Goal: Information Seeking & Learning: Check status

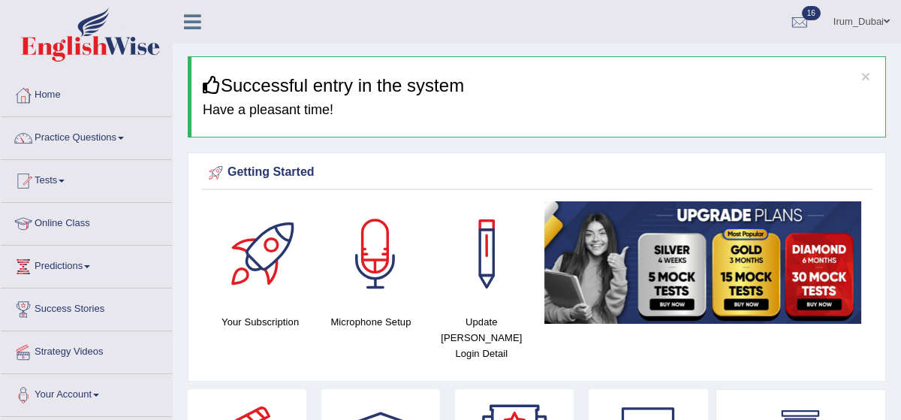
click at [44, 269] on link "Predictions" at bounding box center [86, 265] width 171 height 38
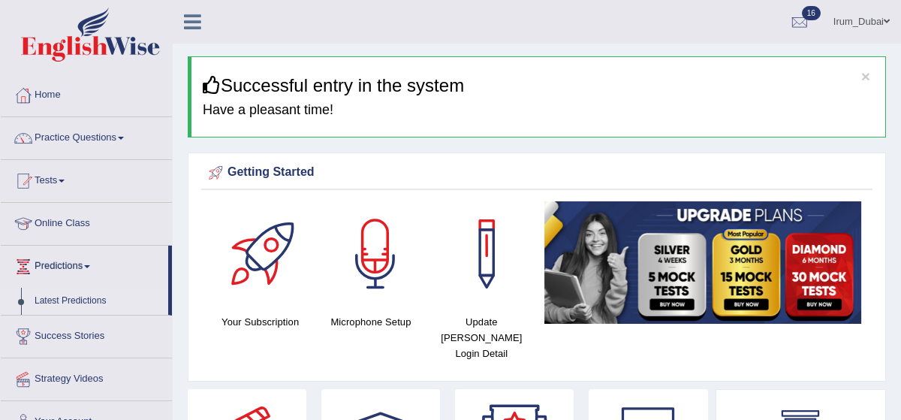
click at [61, 304] on link "Latest Predictions" at bounding box center [98, 301] width 140 height 27
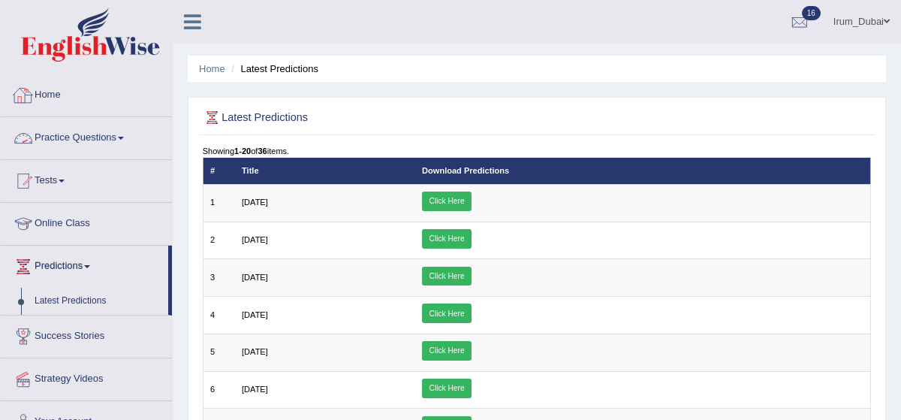
click at [98, 140] on link "Practice Questions" at bounding box center [86, 136] width 171 height 38
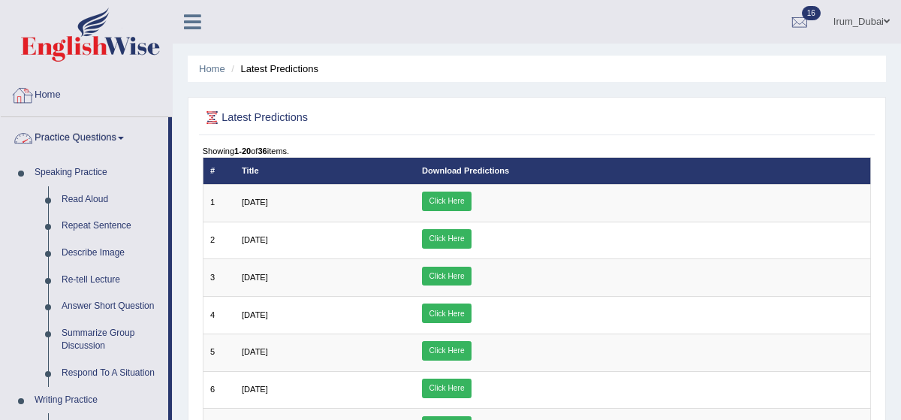
click at [44, 110] on link "Home" at bounding box center [86, 93] width 171 height 38
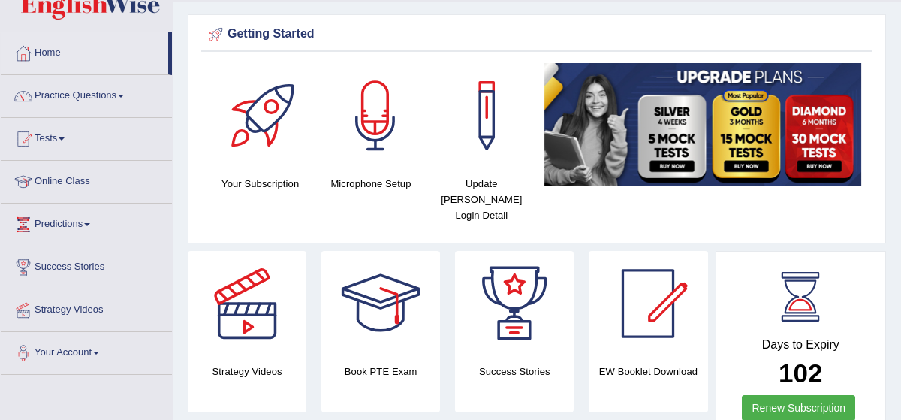
click at [901, 71] on html "Toggle navigation Home Practice Questions Speaking Practice Read Aloud Repeat S…" at bounding box center [450, 168] width 901 height 420
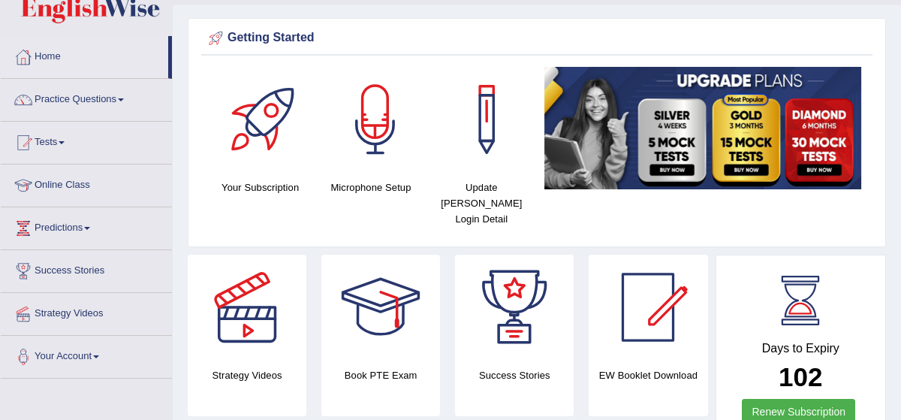
scroll to position [68, 0]
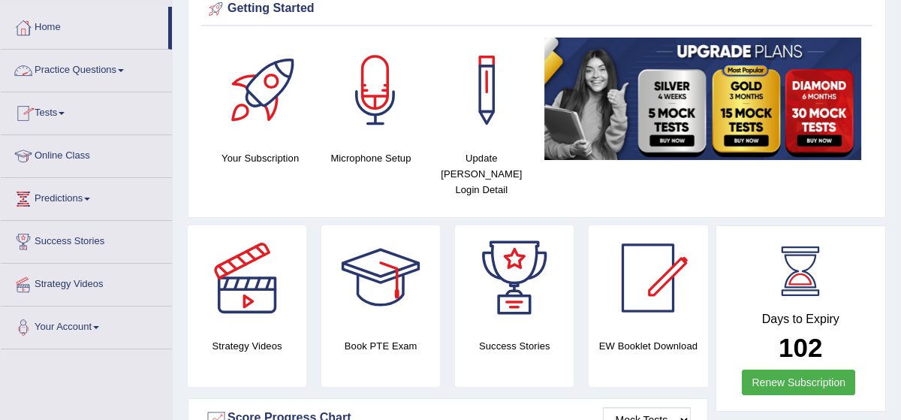
click at [86, 92] on link "Tests" at bounding box center [86, 111] width 171 height 38
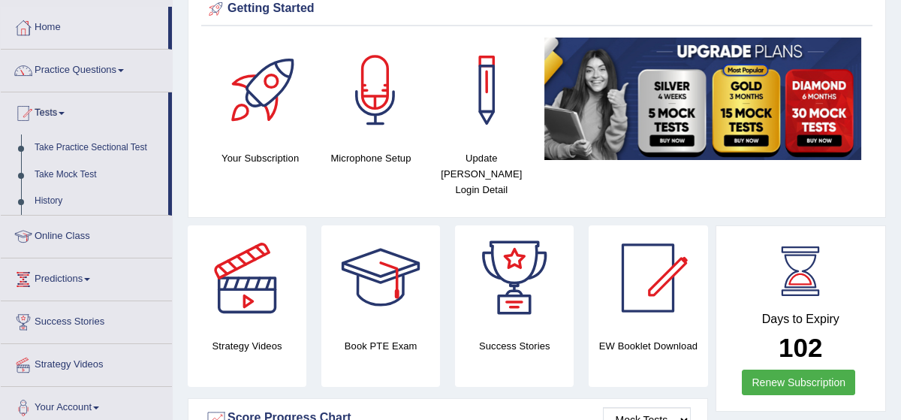
click at [92, 75] on link "Practice Questions" at bounding box center [86, 69] width 171 height 38
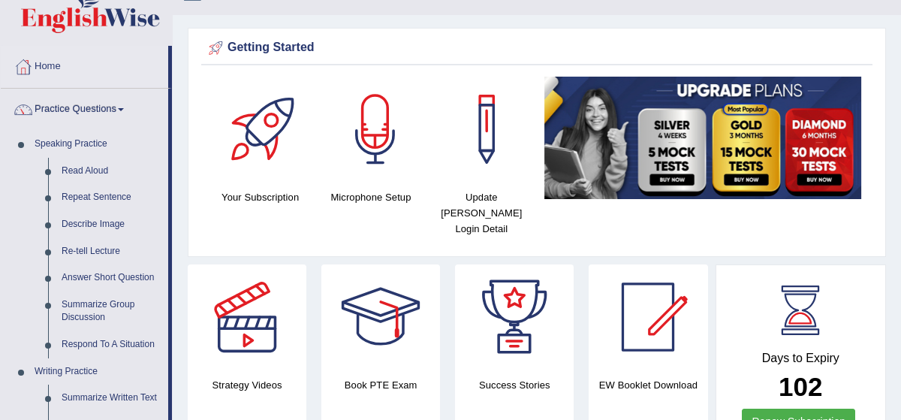
scroll to position [0, 0]
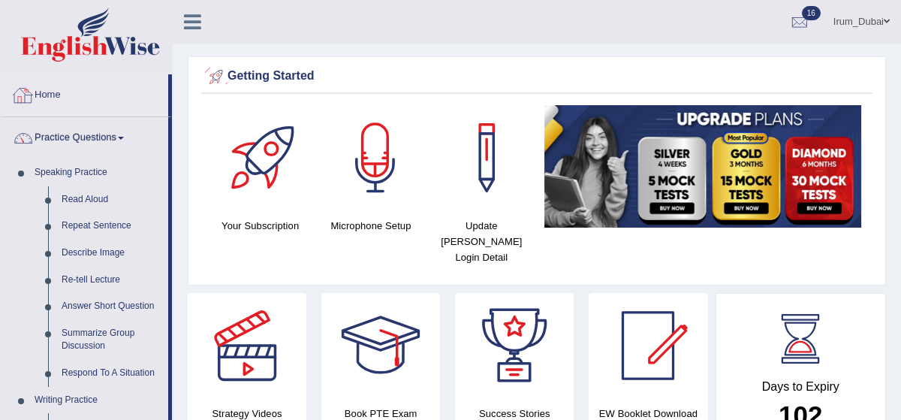
click at [35, 92] on link "Home" at bounding box center [84, 93] width 167 height 38
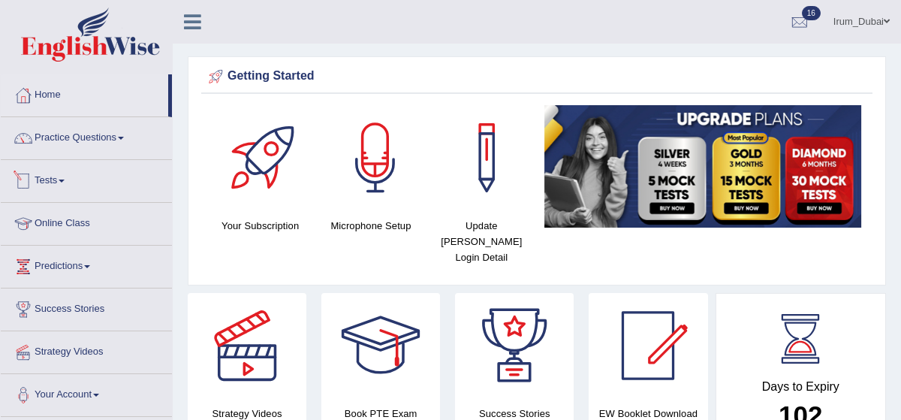
click at [51, 178] on link "Tests" at bounding box center [86, 179] width 171 height 38
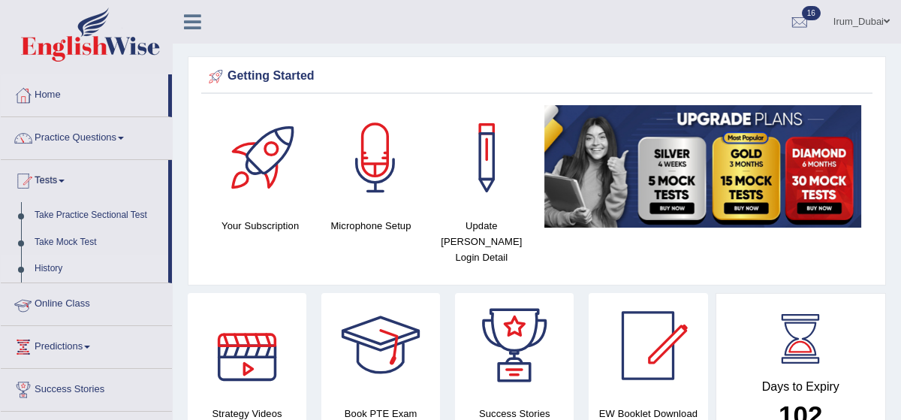
click at [63, 269] on link "History" at bounding box center [98, 268] width 140 height 27
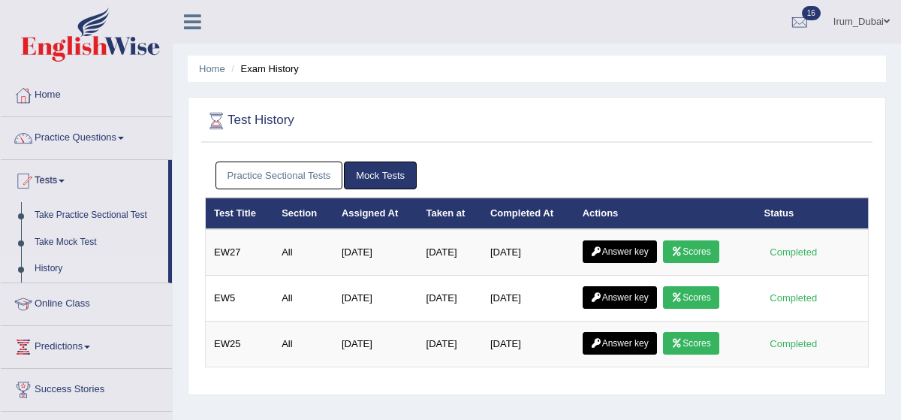
click at [303, 168] on link "Practice Sectional Tests" at bounding box center [280, 175] width 128 height 28
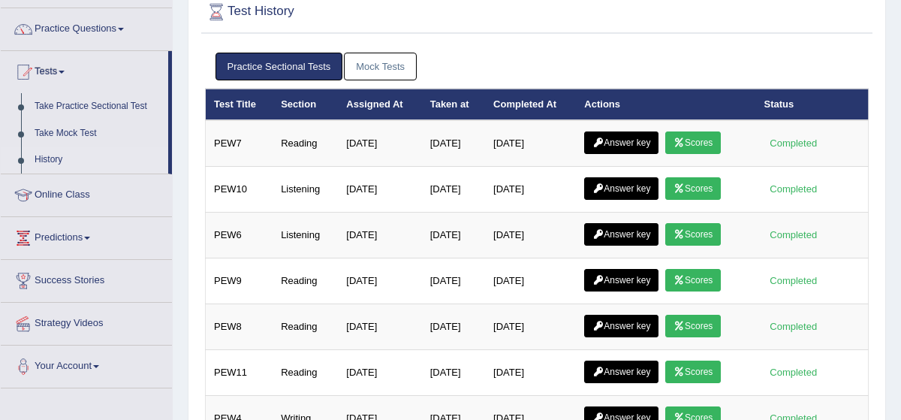
scroll to position [126, 0]
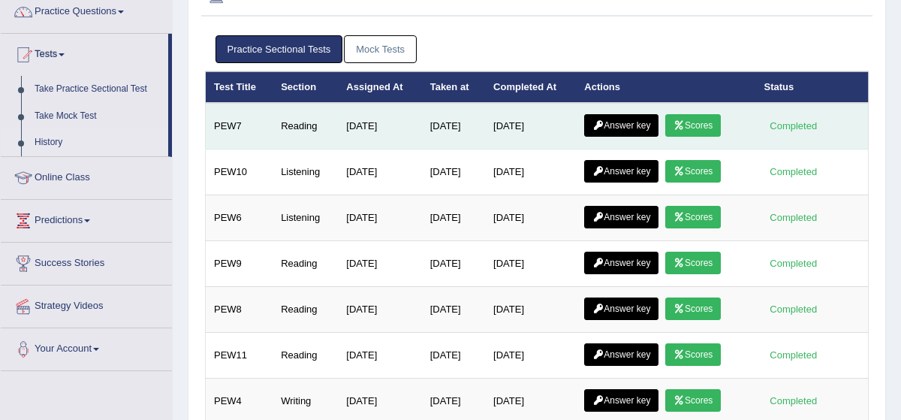
click at [626, 125] on link "Answer key" at bounding box center [621, 125] width 74 height 23
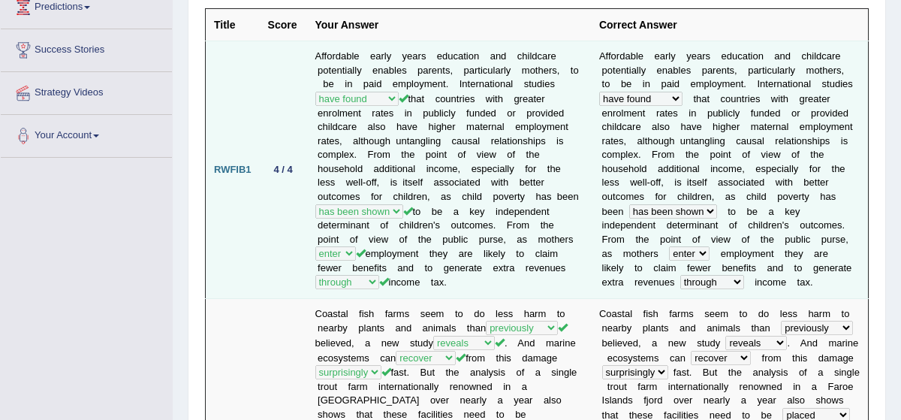
drag, startPoint x: 219, startPoint y: 167, endPoint x: 243, endPoint y: 179, distance: 26.5
click at [246, 165] on b "RWFIB1" at bounding box center [233, 169] width 38 height 11
click at [243, 179] on td "RWFIB1" at bounding box center [233, 170] width 54 height 258
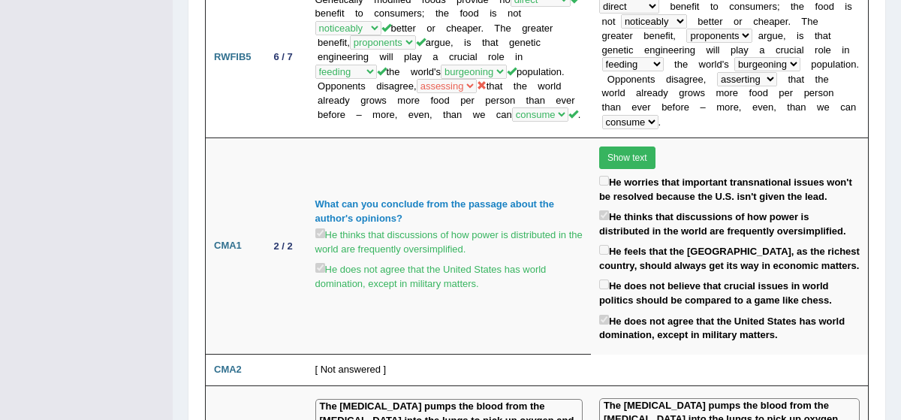
scroll to position [1359, 0]
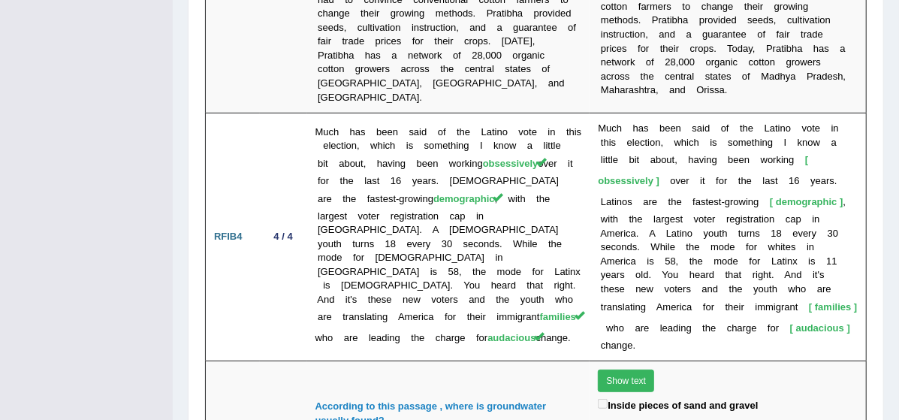
scroll to position [3378, 0]
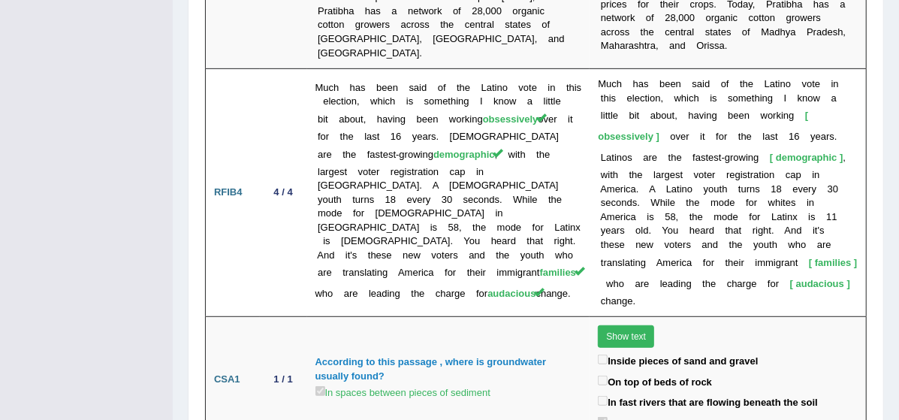
drag, startPoint x: 312, startPoint y: 325, endPoint x: 334, endPoint y: 330, distance: 23.1
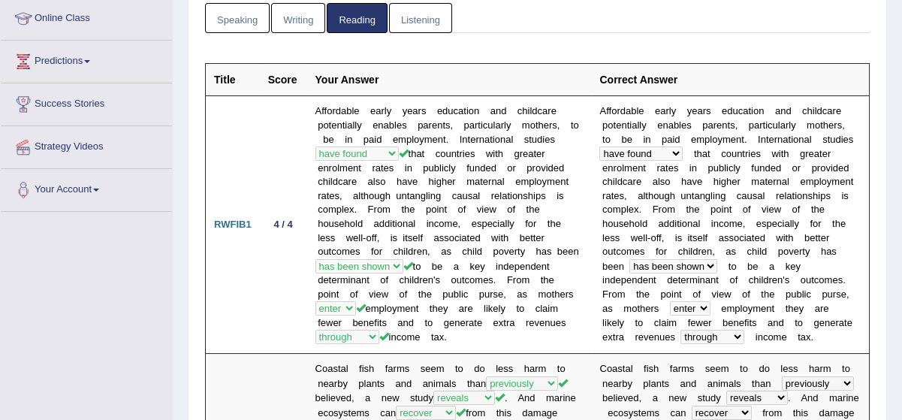
scroll to position [0, 0]
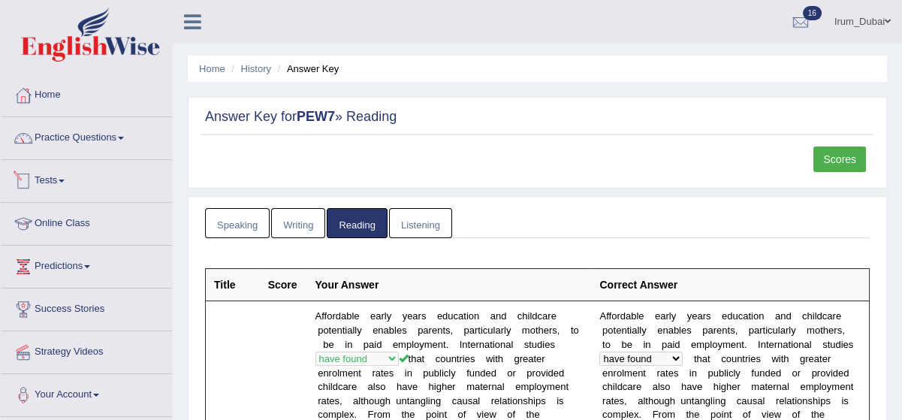
drag, startPoint x: 42, startPoint y: 173, endPoint x: 80, endPoint y: 231, distance: 70.0
click at [42, 173] on link "Tests" at bounding box center [86, 179] width 171 height 38
